Goal: Transaction & Acquisition: Purchase product/service

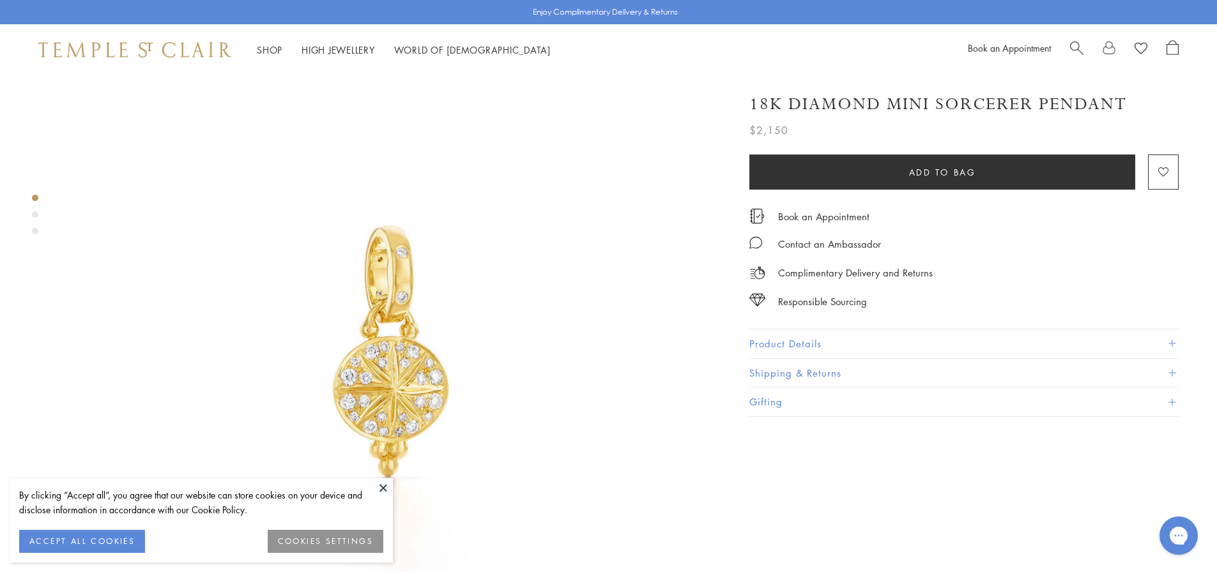
scroll to position [192, 0]
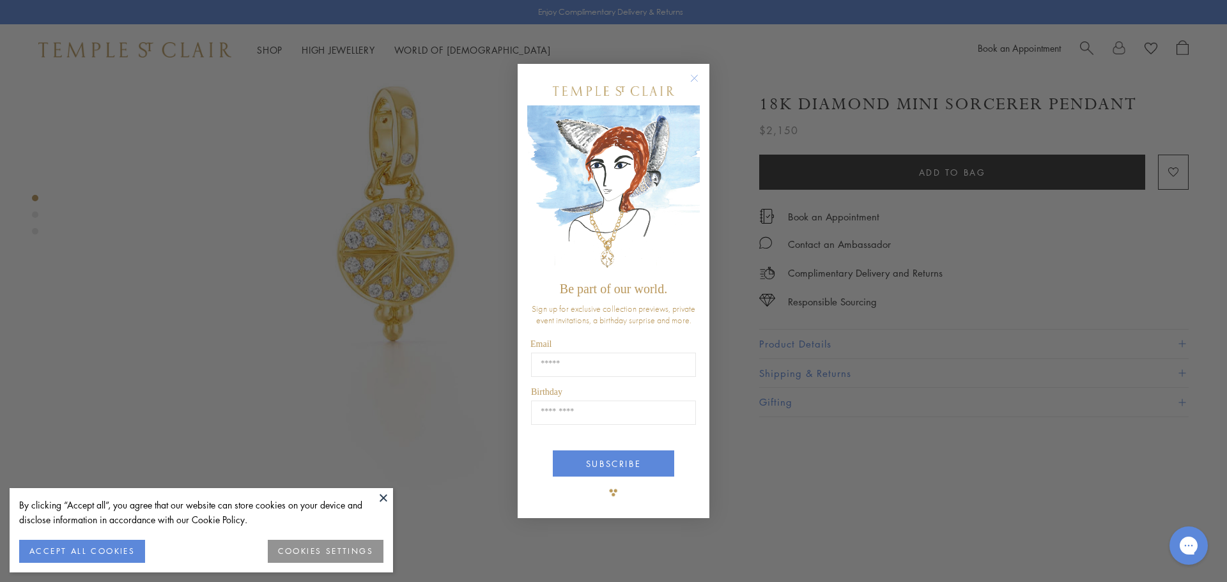
click at [696, 82] on circle "Close dialog" at bounding box center [694, 77] width 15 height 15
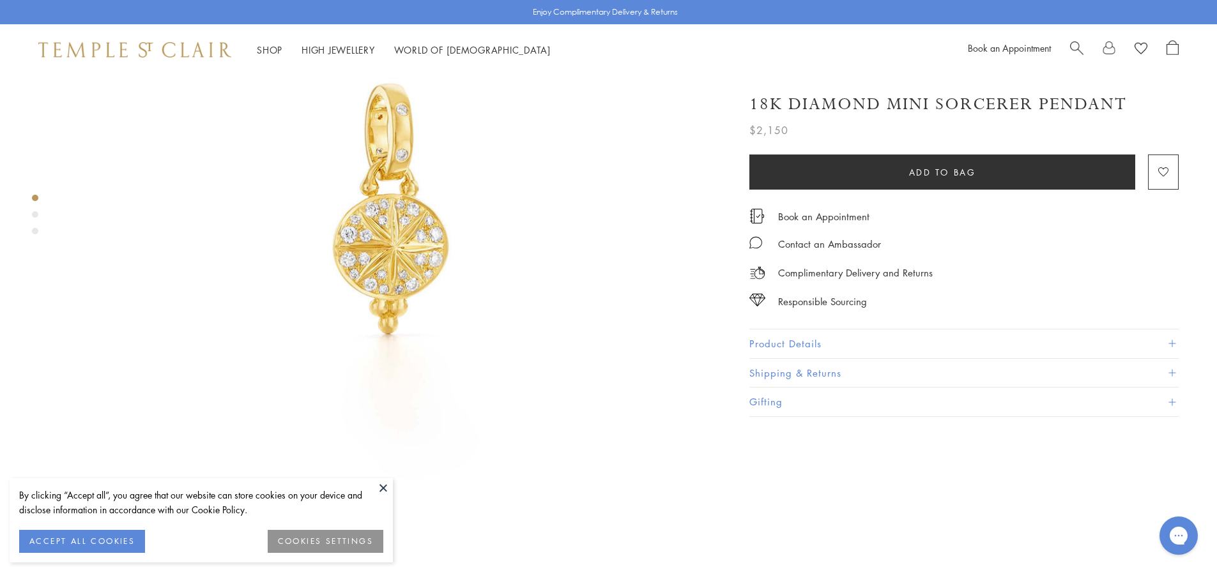
click at [382, 489] on button at bounding box center [383, 488] width 19 height 19
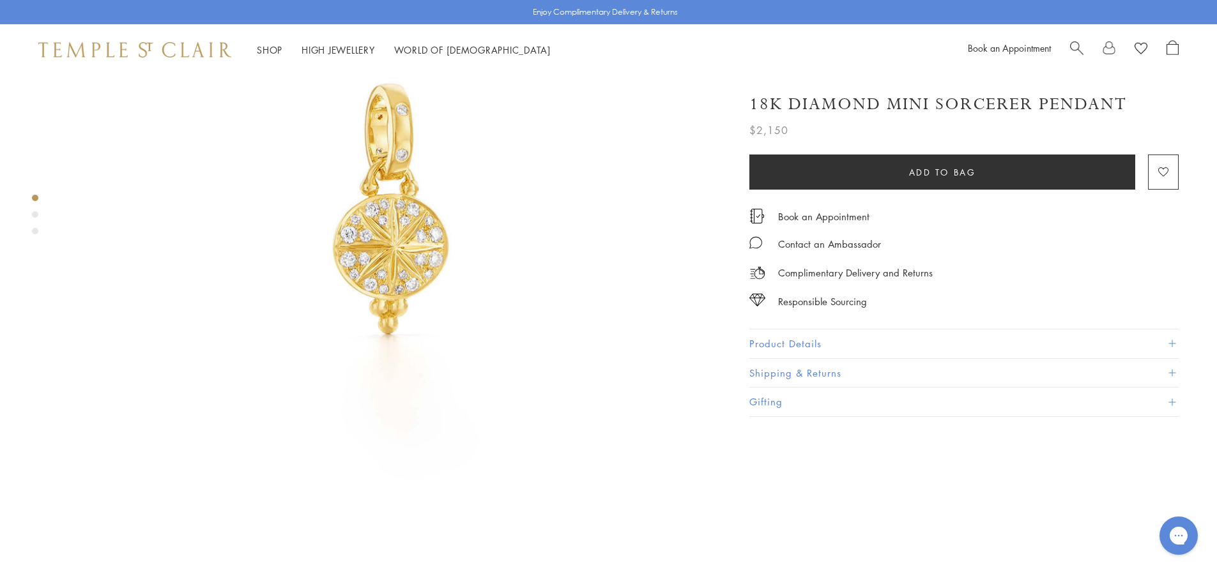
click at [37, 215] on div "Product gallery navigation" at bounding box center [35, 214] width 6 height 6
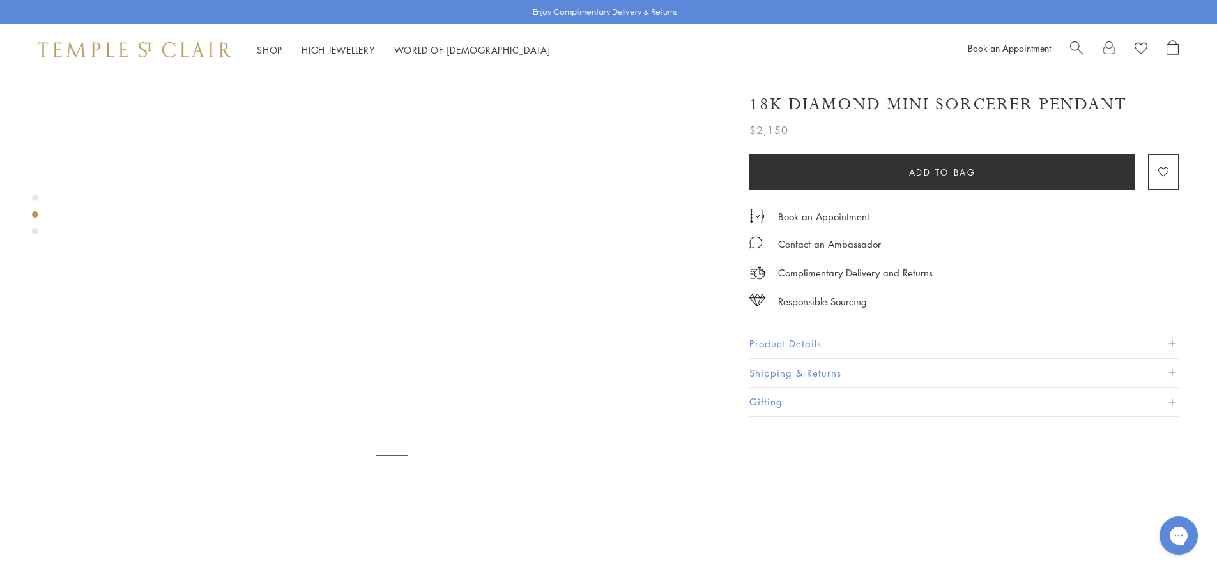
scroll to position [679, 0]
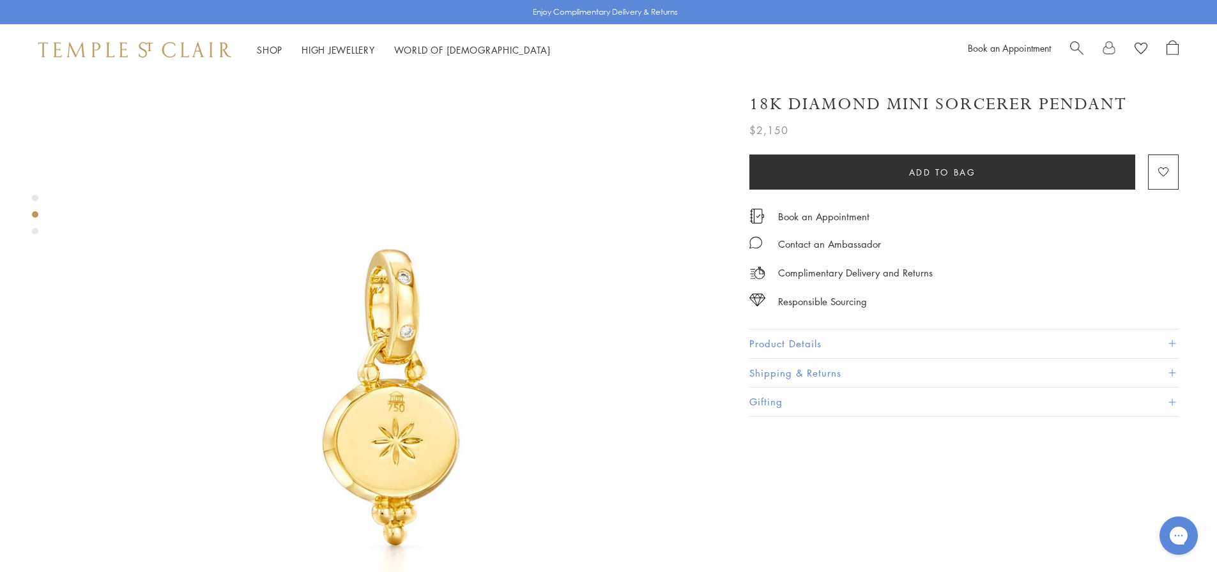
click at [38, 229] on div "Product gallery navigation" at bounding box center [35, 231] width 6 height 6
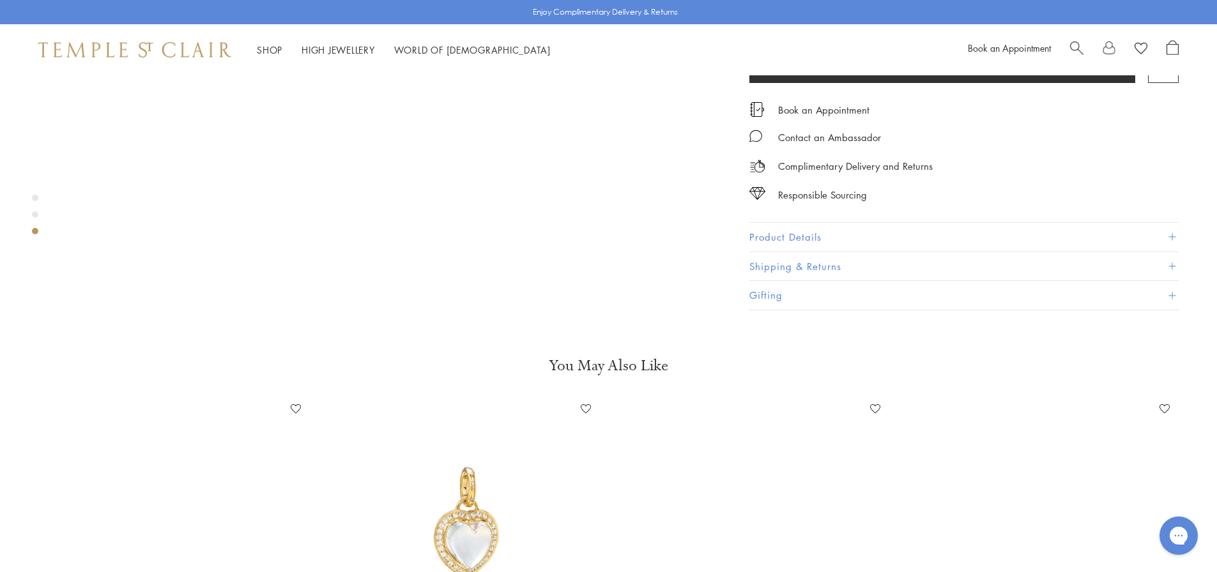
scroll to position [1845, 0]
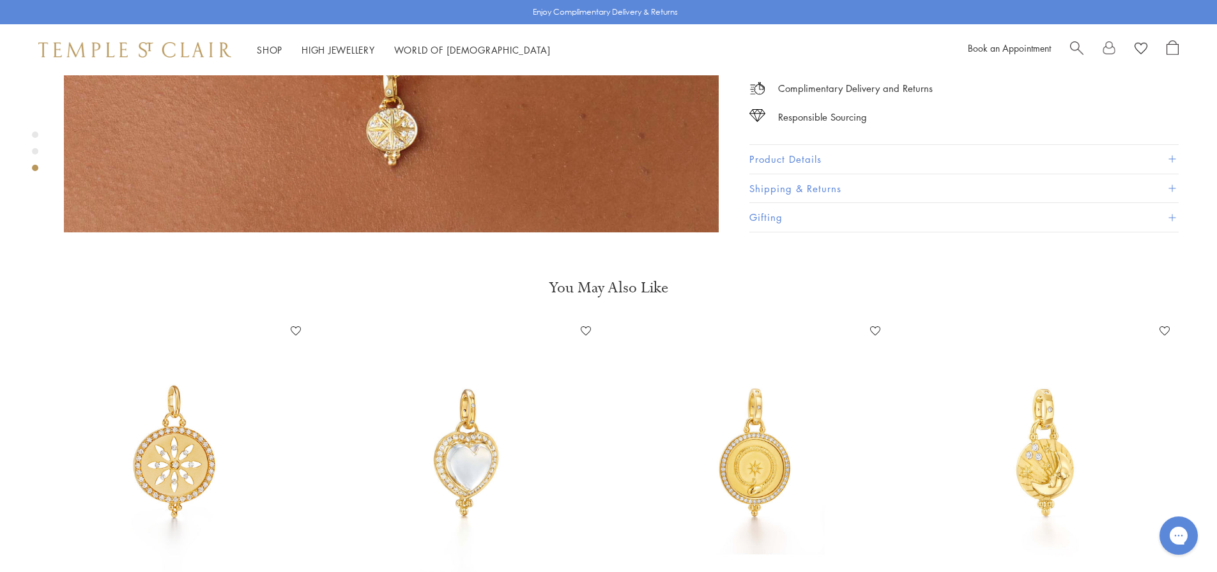
click at [166, 426] on img at bounding box center [174, 453] width 264 height 264
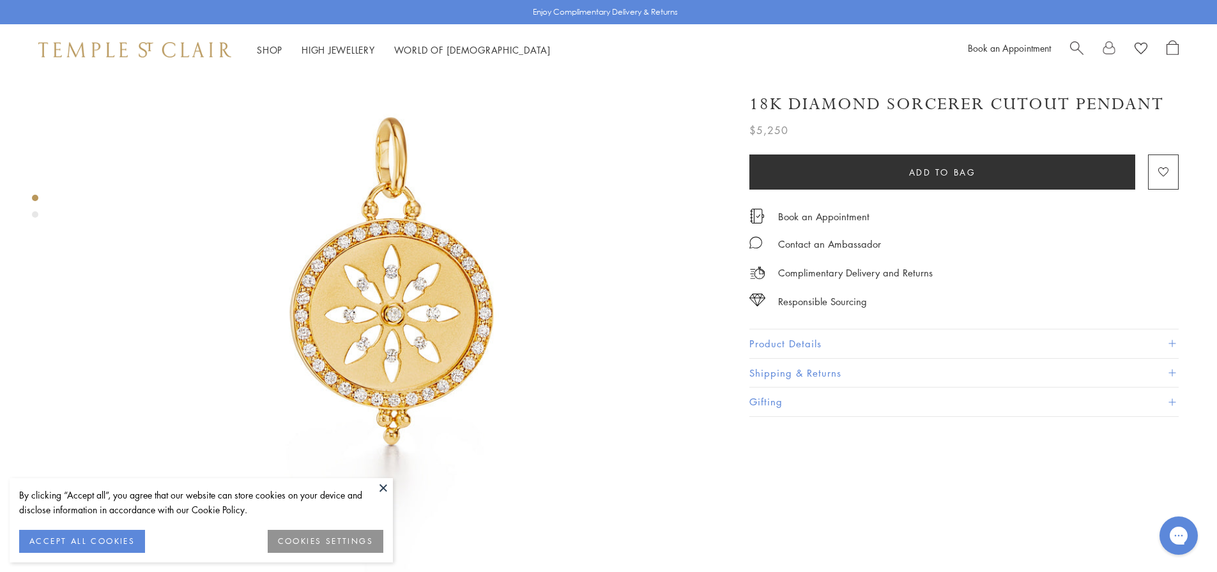
scroll to position [128, 0]
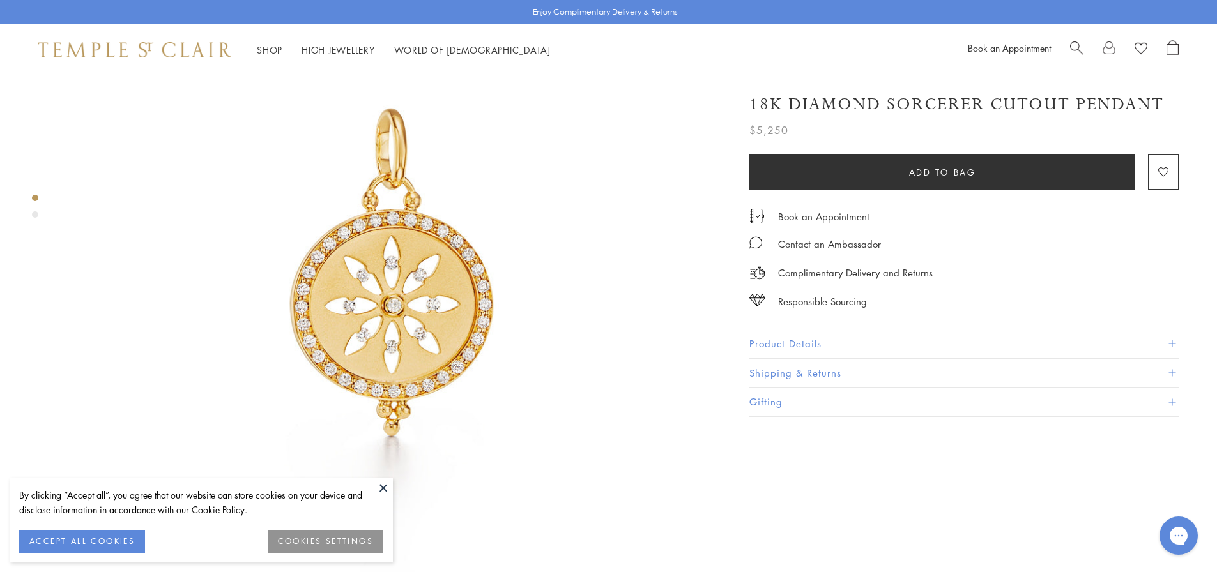
click at [377, 482] on button at bounding box center [383, 488] width 19 height 19
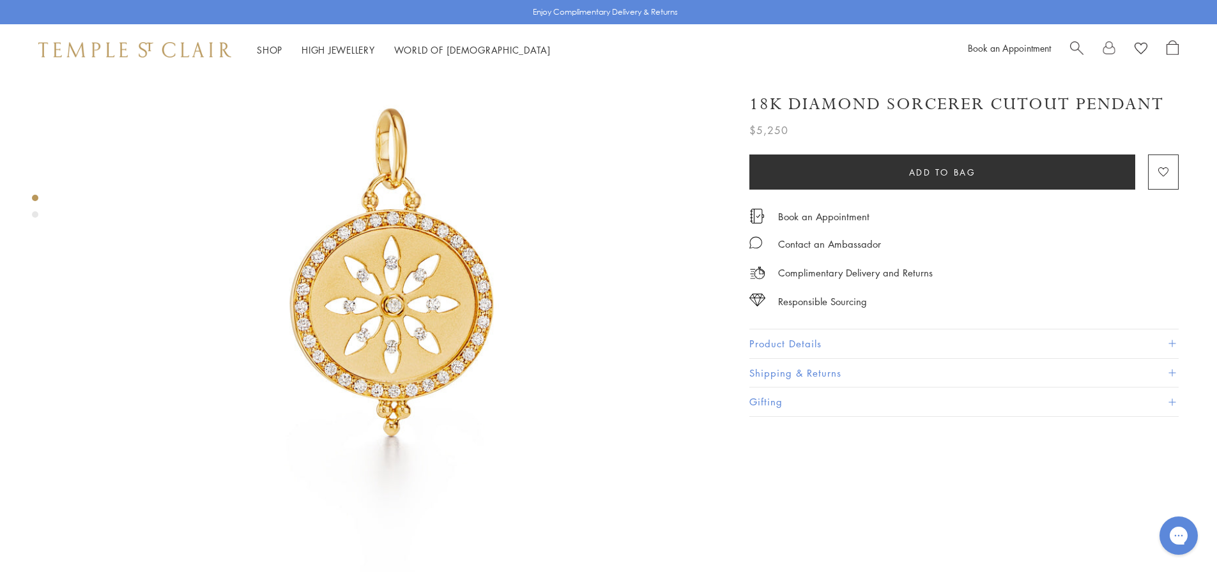
click at [36, 215] on div "Product gallery navigation" at bounding box center [35, 214] width 6 height 6
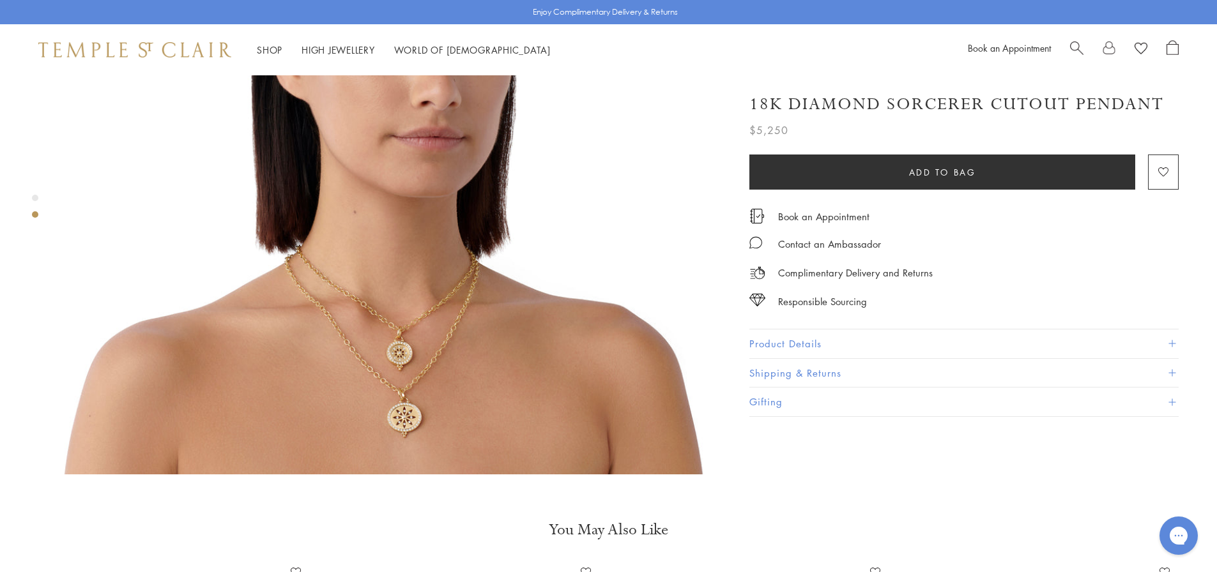
scroll to position [935, 0]
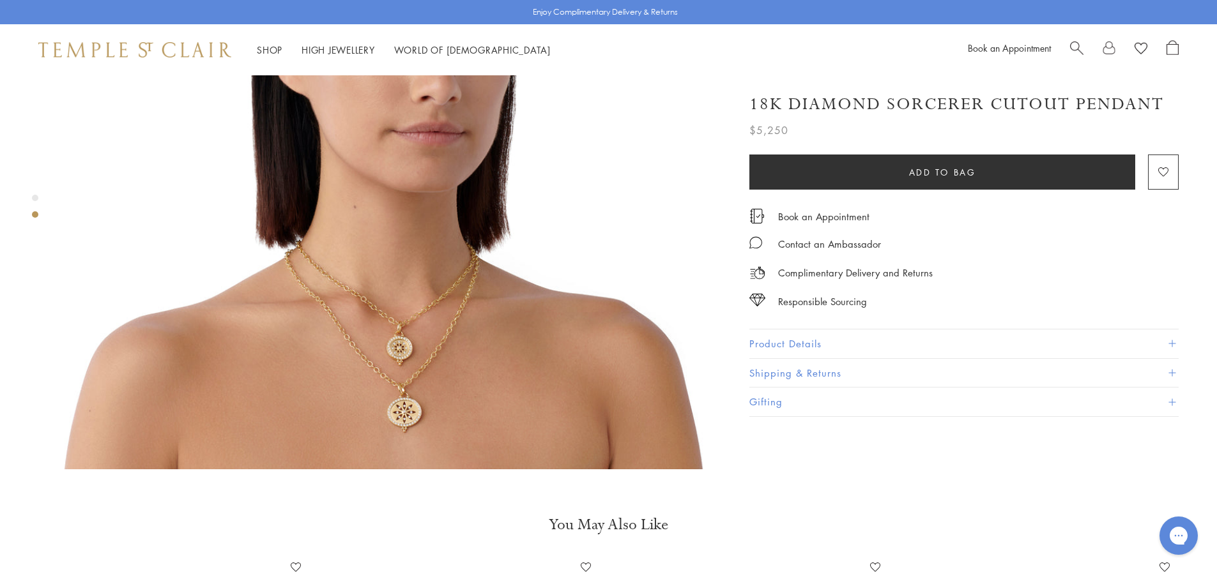
click at [403, 374] on img at bounding box center [391, 142] width 655 height 655
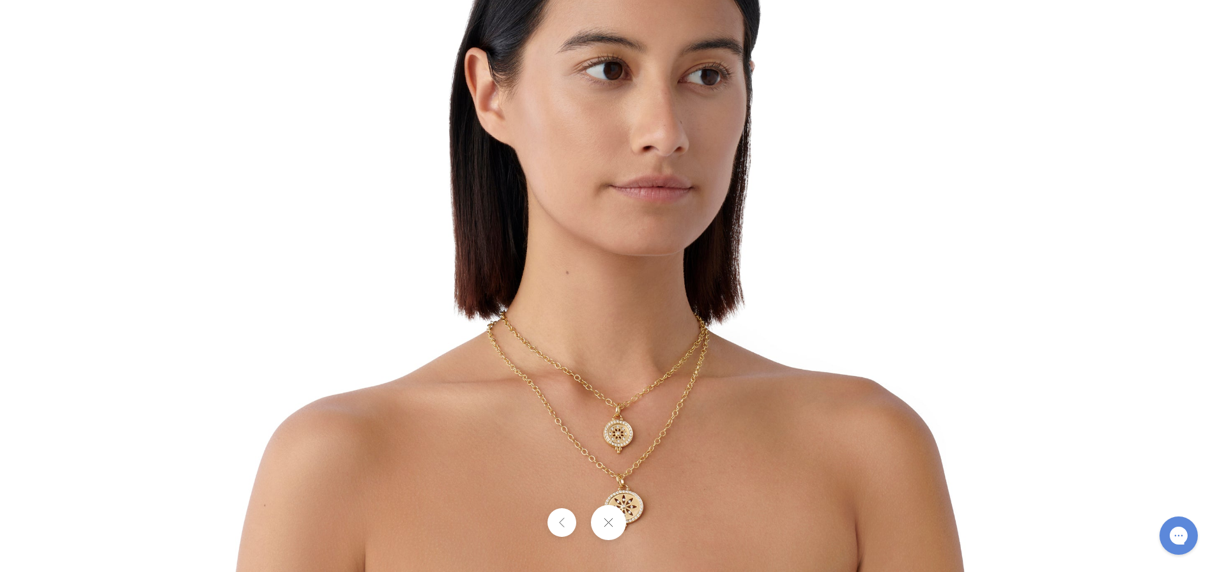
click at [610, 440] on img at bounding box center [609, 199] width 748 height 748
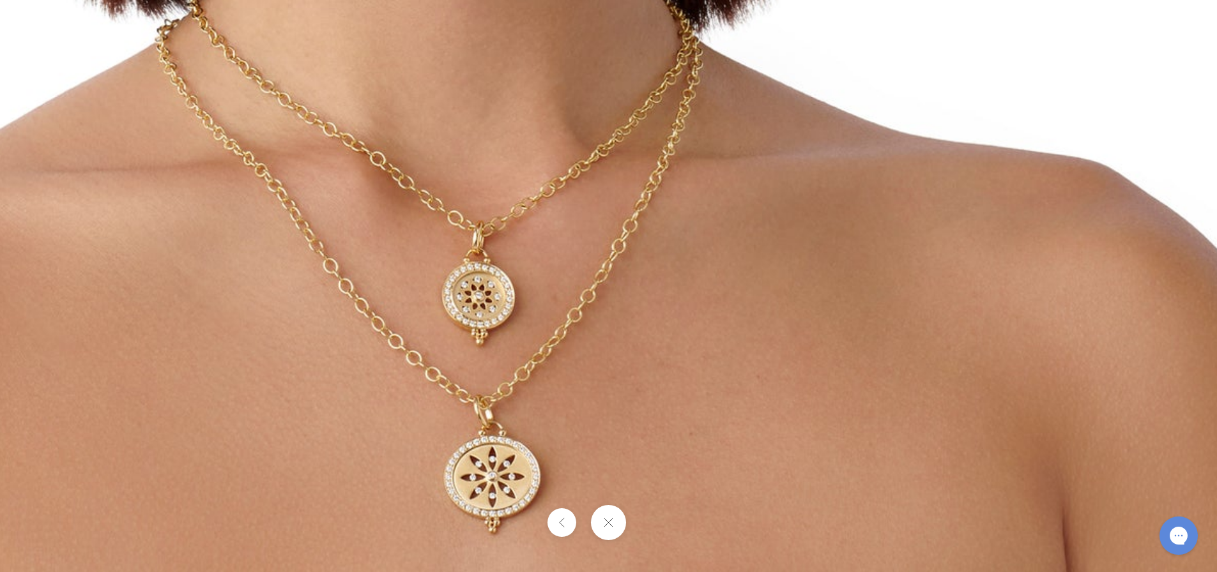
drag, startPoint x: 585, startPoint y: 464, endPoint x: 385, endPoint y: 293, distance: 263.3
